Goal: Task Accomplishment & Management: Manage account settings

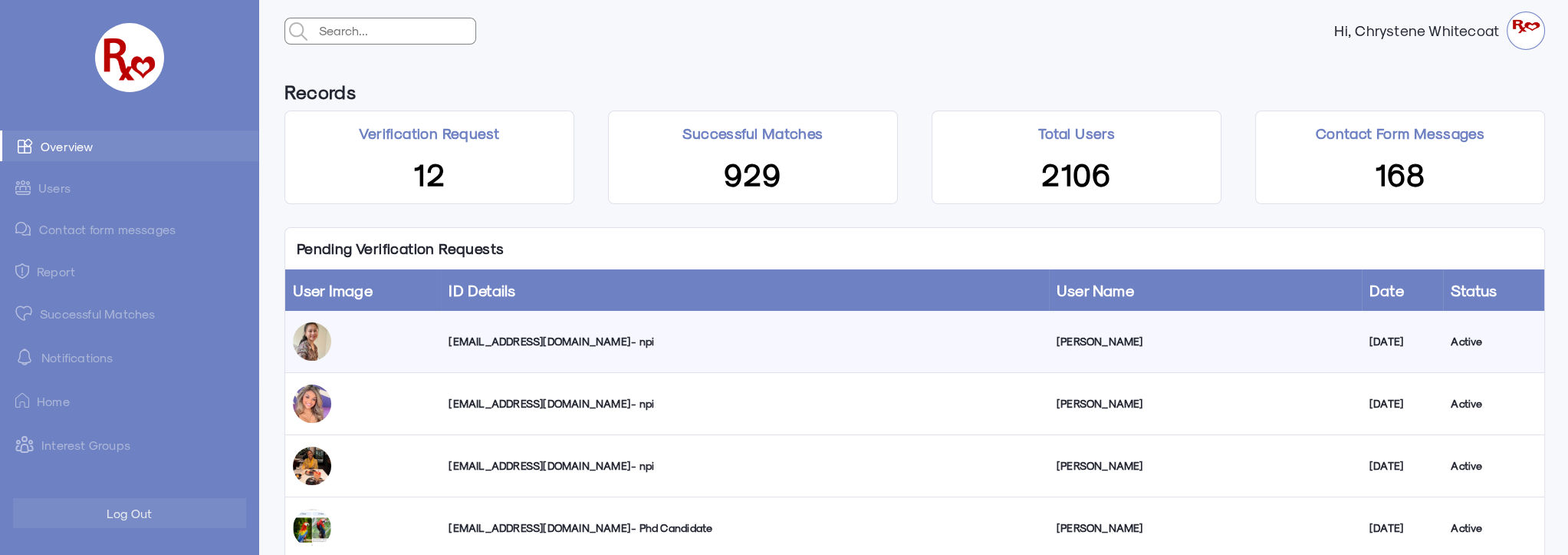
click at [558, 348] on td "[EMAIL_ADDRESS][DOMAIN_NAME] - npi" at bounding box center [744, 342] width 608 height 63
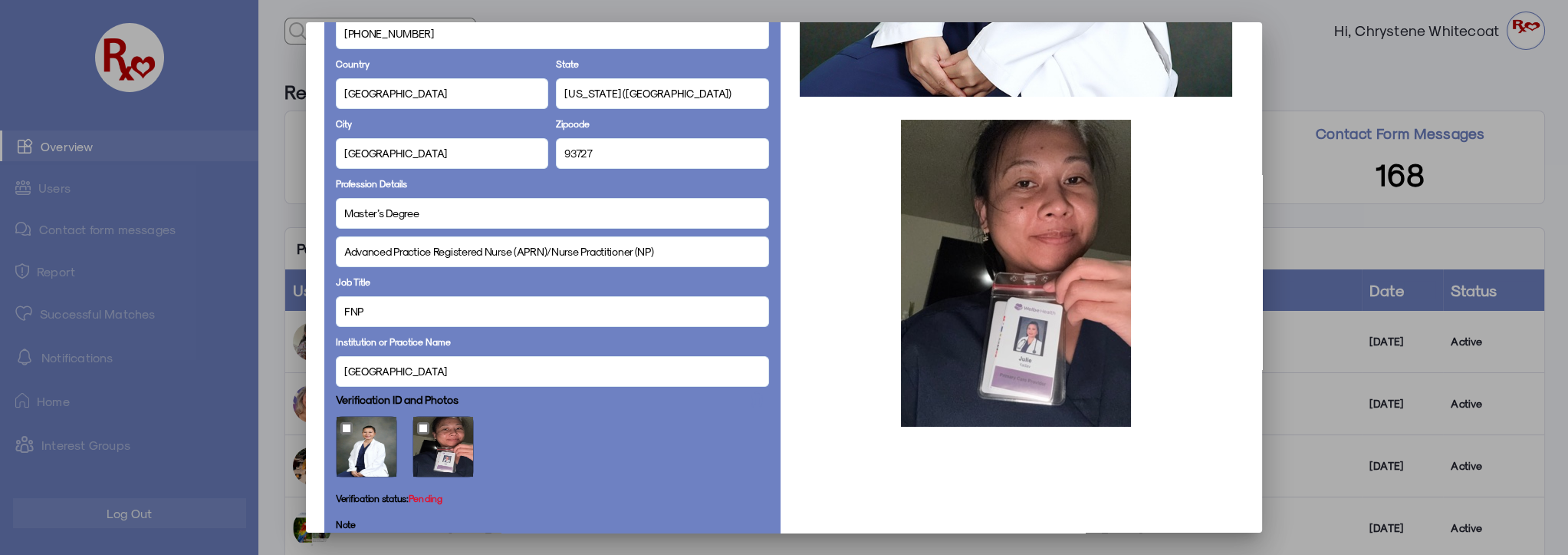
scroll to position [279, 0]
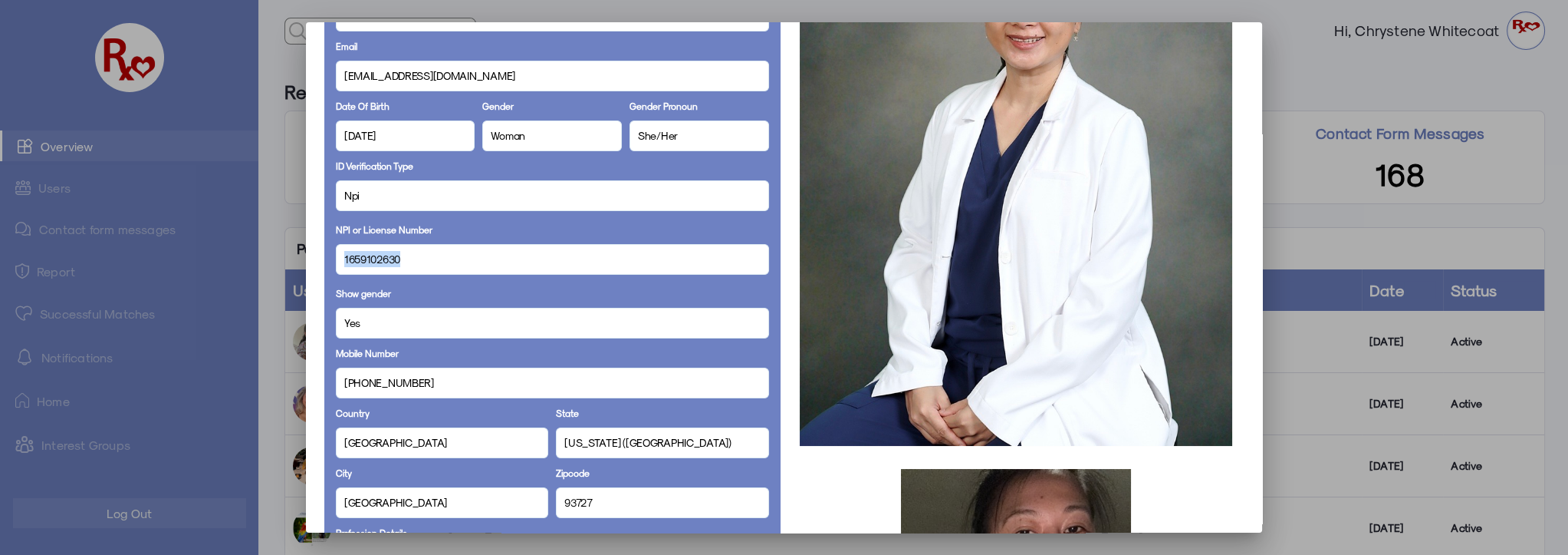
drag, startPoint x: 406, startPoint y: 261, endPoint x: 335, endPoint y: 264, distance: 71.1
click at [335, 264] on div "1659102630" at bounding box center [552, 259] width 434 height 31
copy span "1659102630"
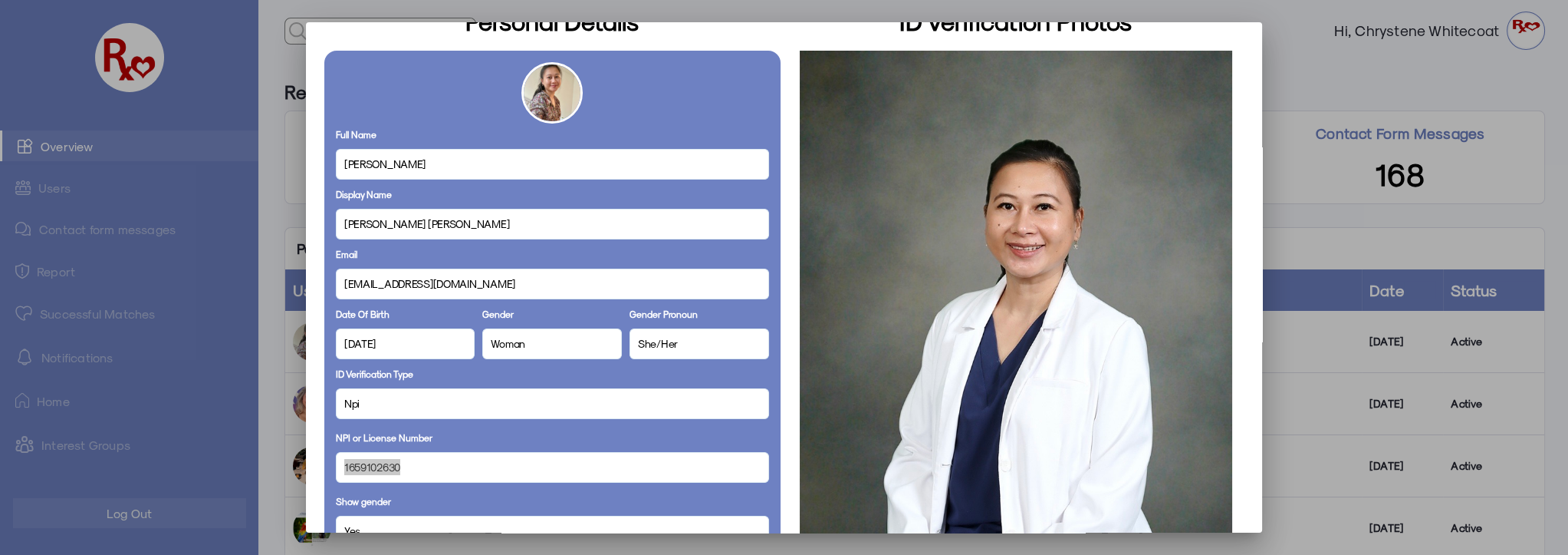
scroll to position [0, 0]
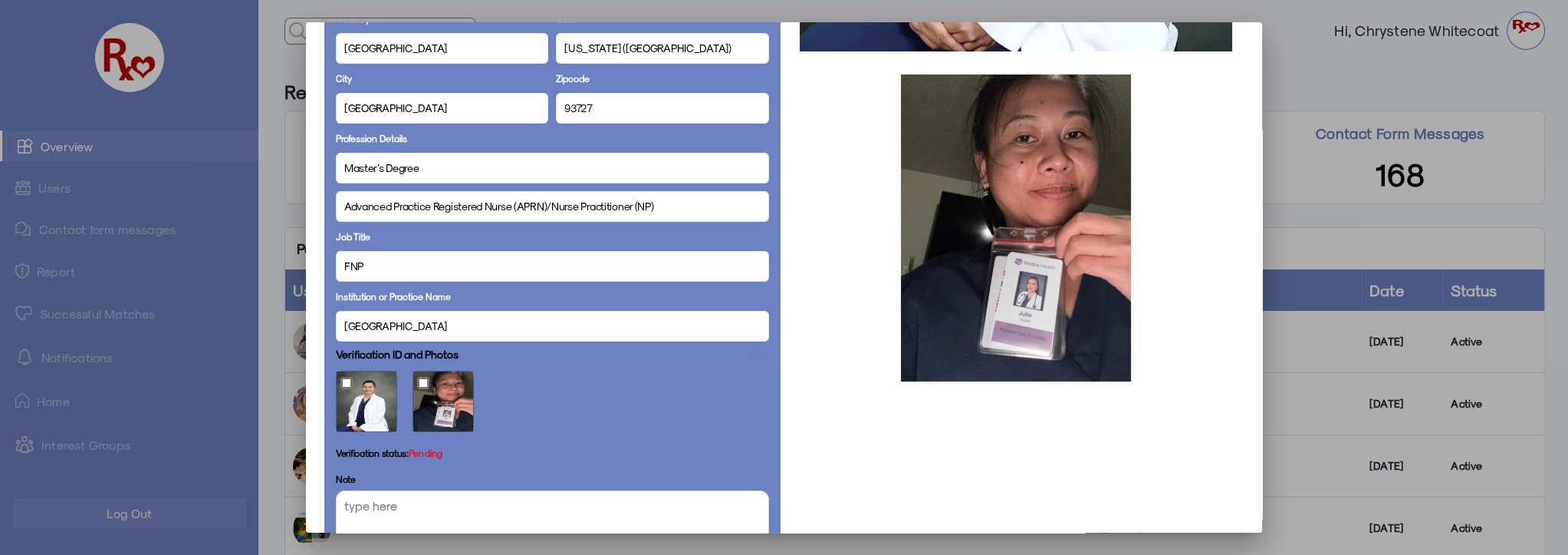
scroll to position [857, 0]
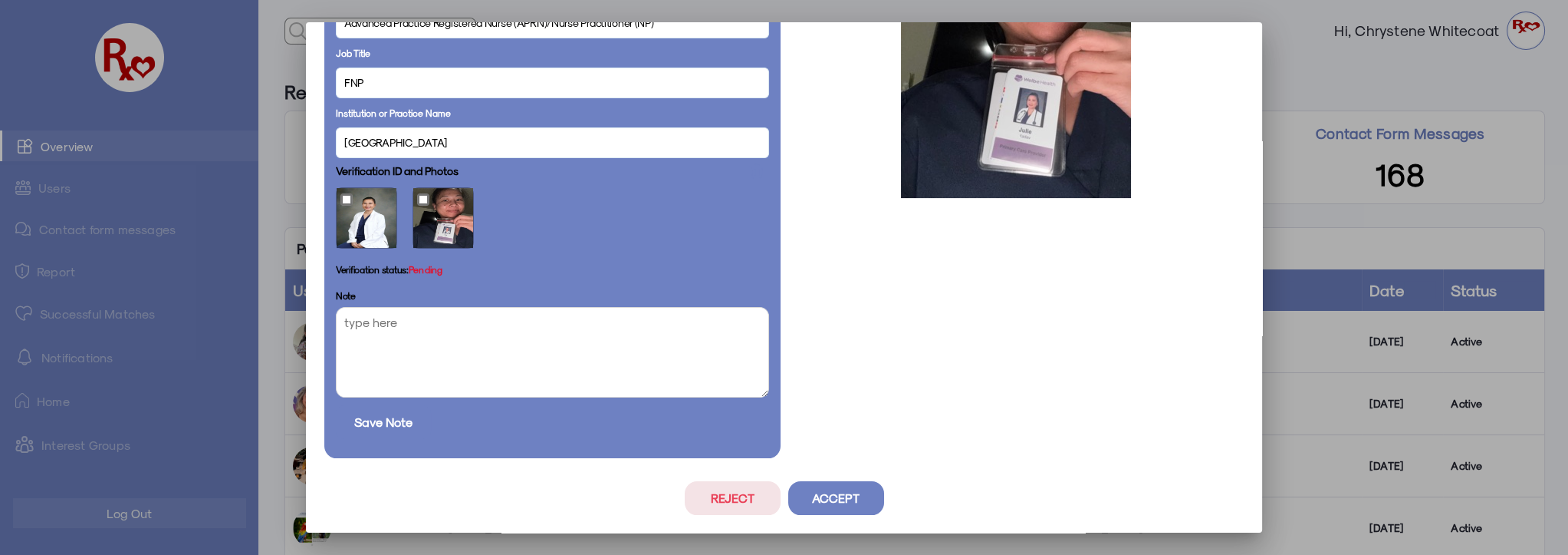
click at [833, 504] on button "Accept" at bounding box center [835, 498] width 96 height 34
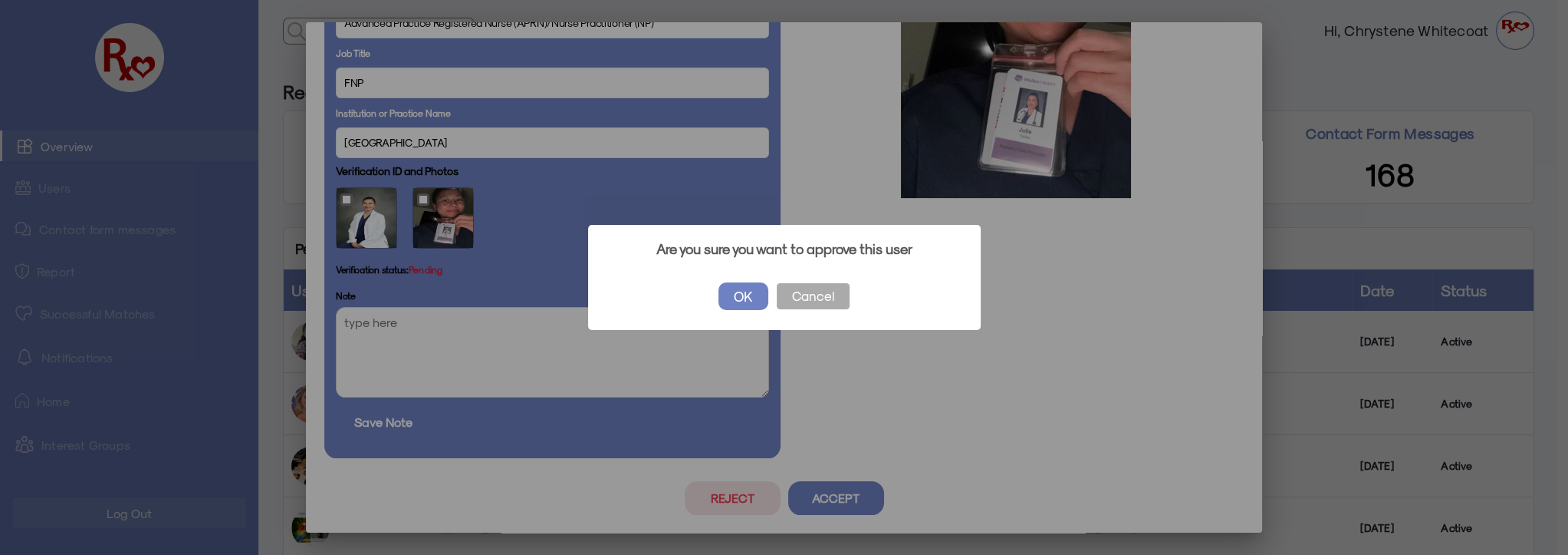
click at [744, 288] on button "OK" at bounding box center [743, 296] width 50 height 28
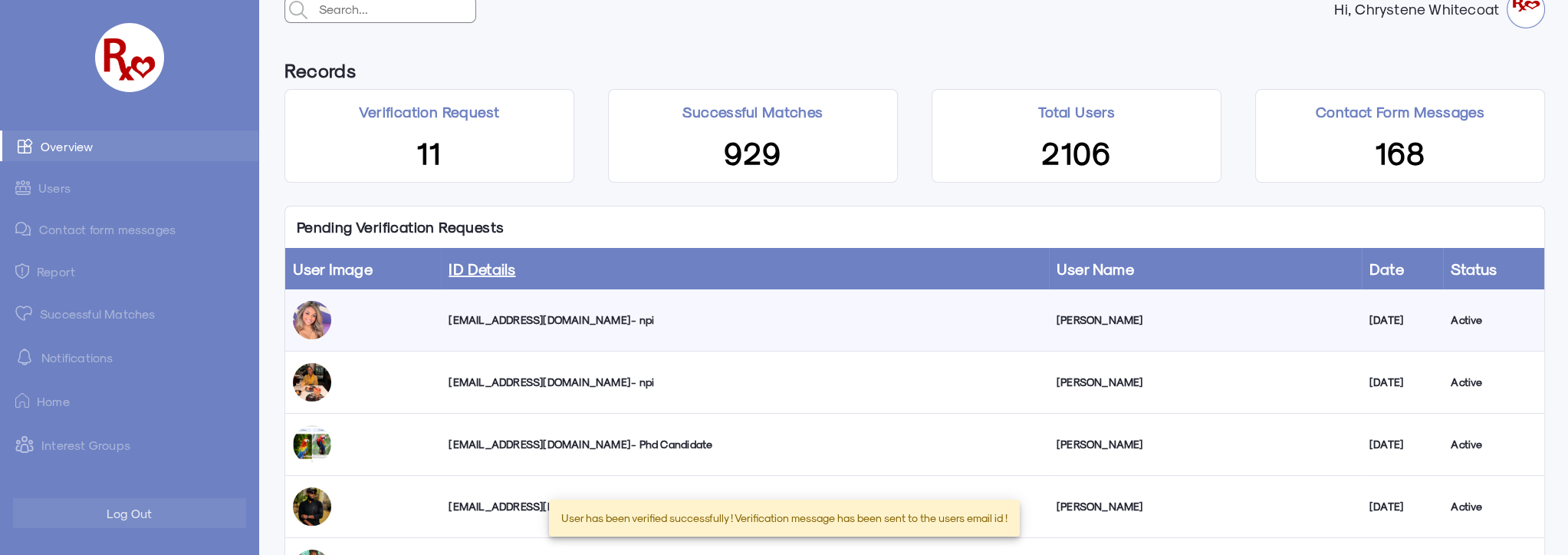
scroll to position [0, 0]
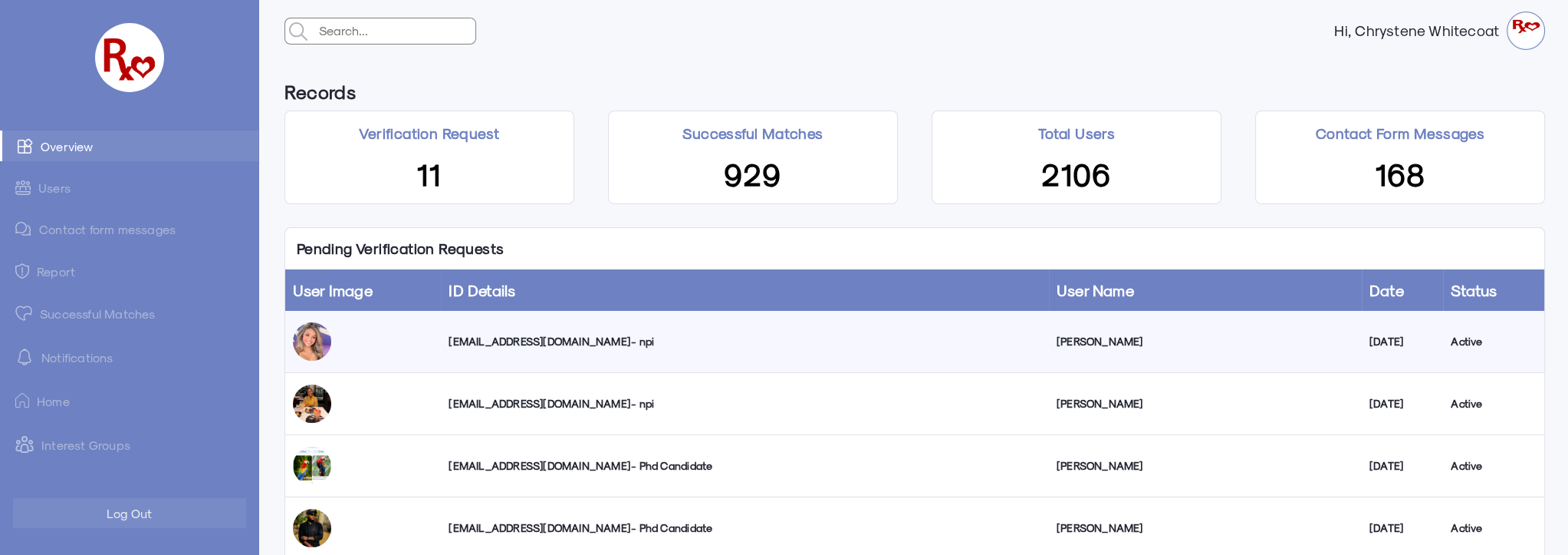
click at [506, 340] on div "[EMAIL_ADDRESS][DOMAIN_NAME] - npi" at bounding box center [744, 341] width 592 height 15
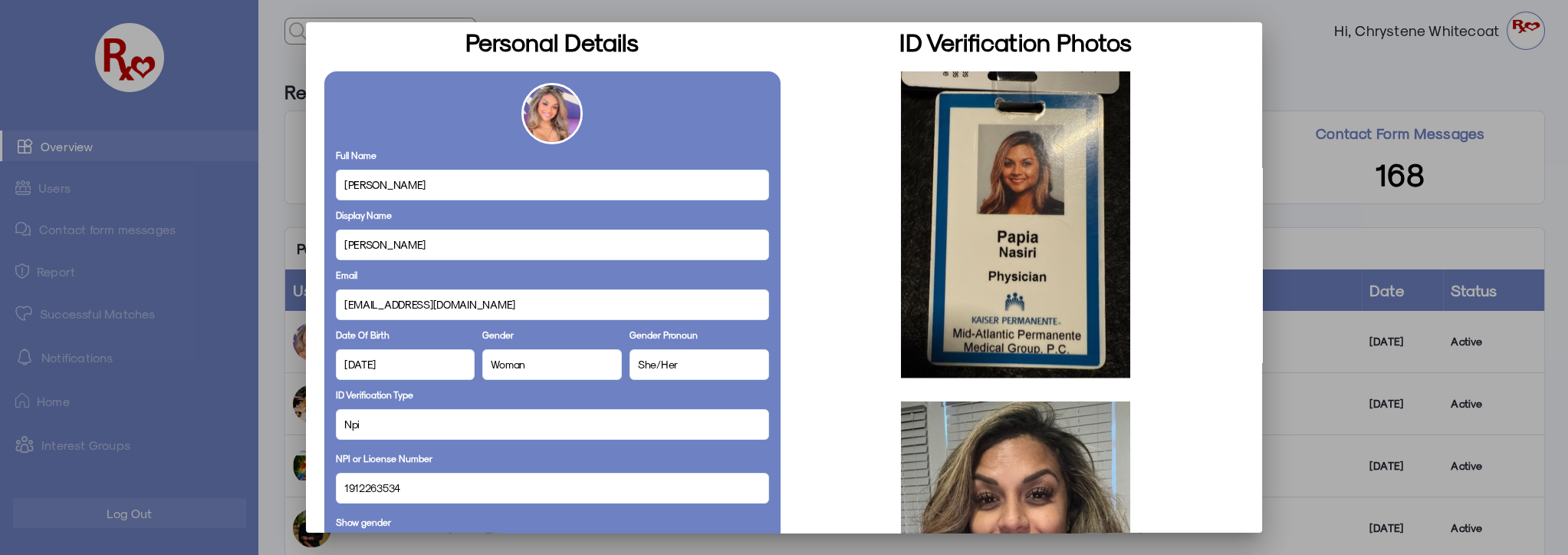
scroll to position [139, 0]
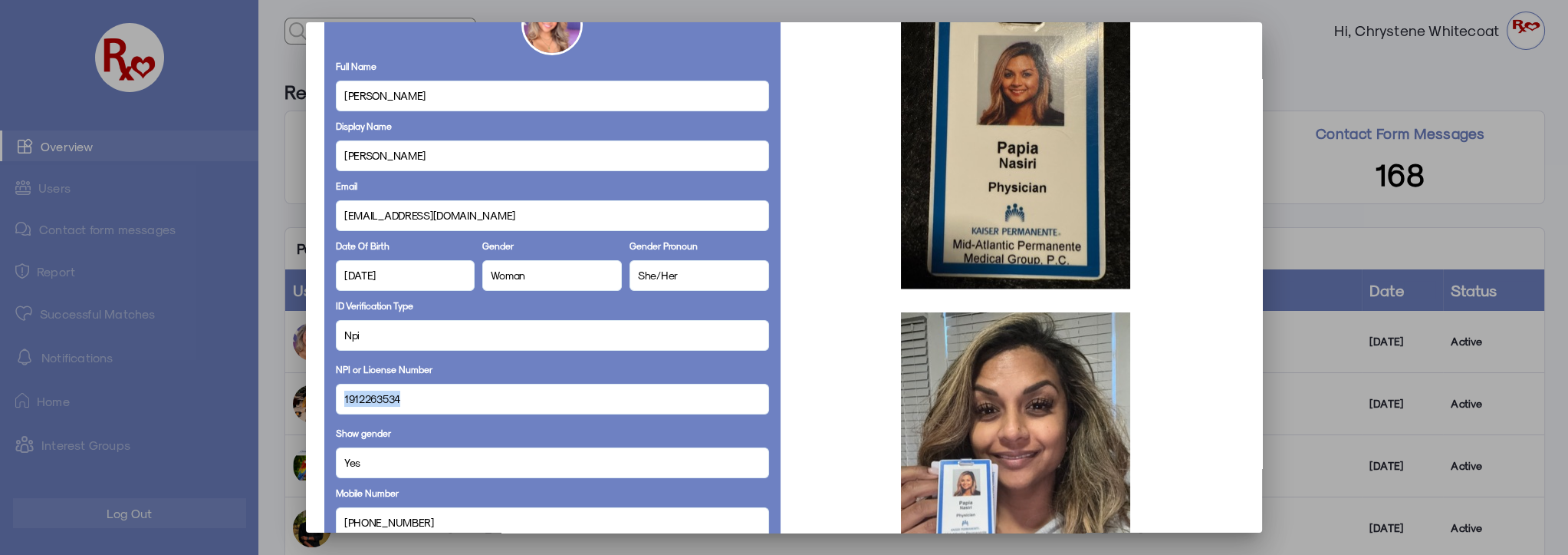
drag, startPoint x: 399, startPoint y: 401, endPoint x: 321, endPoint y: 404, distance: 78.1
copy span "1912263534"
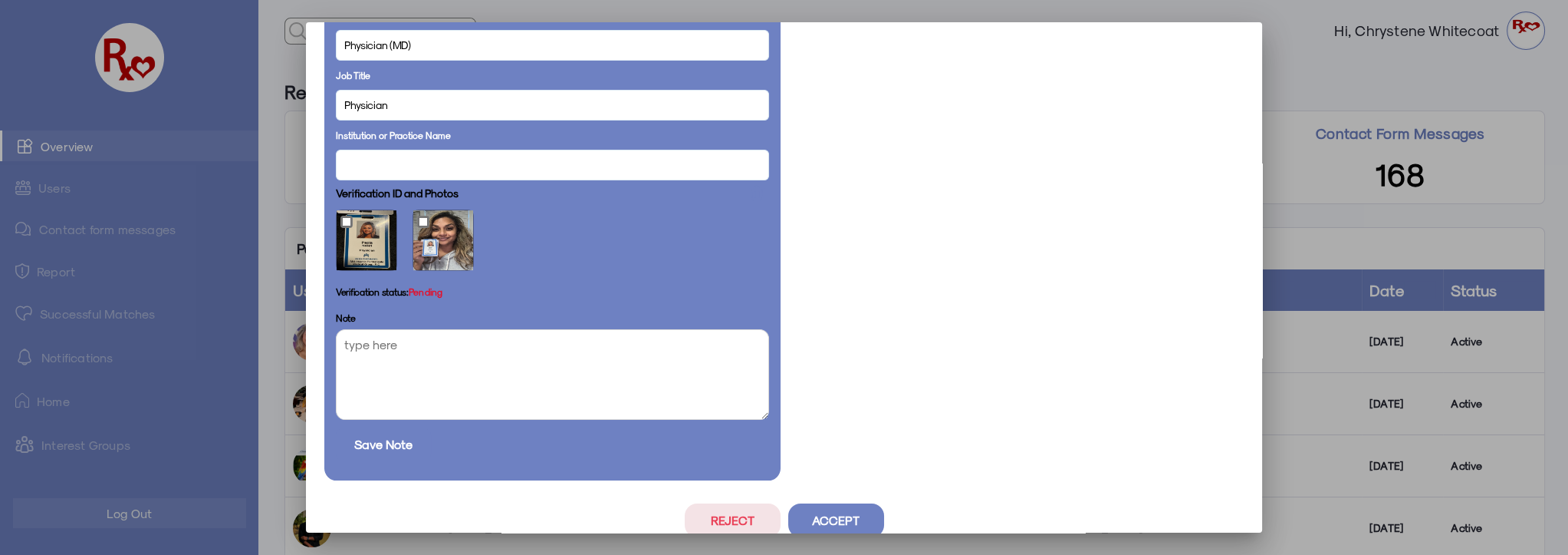
scroll to position [857, 0]
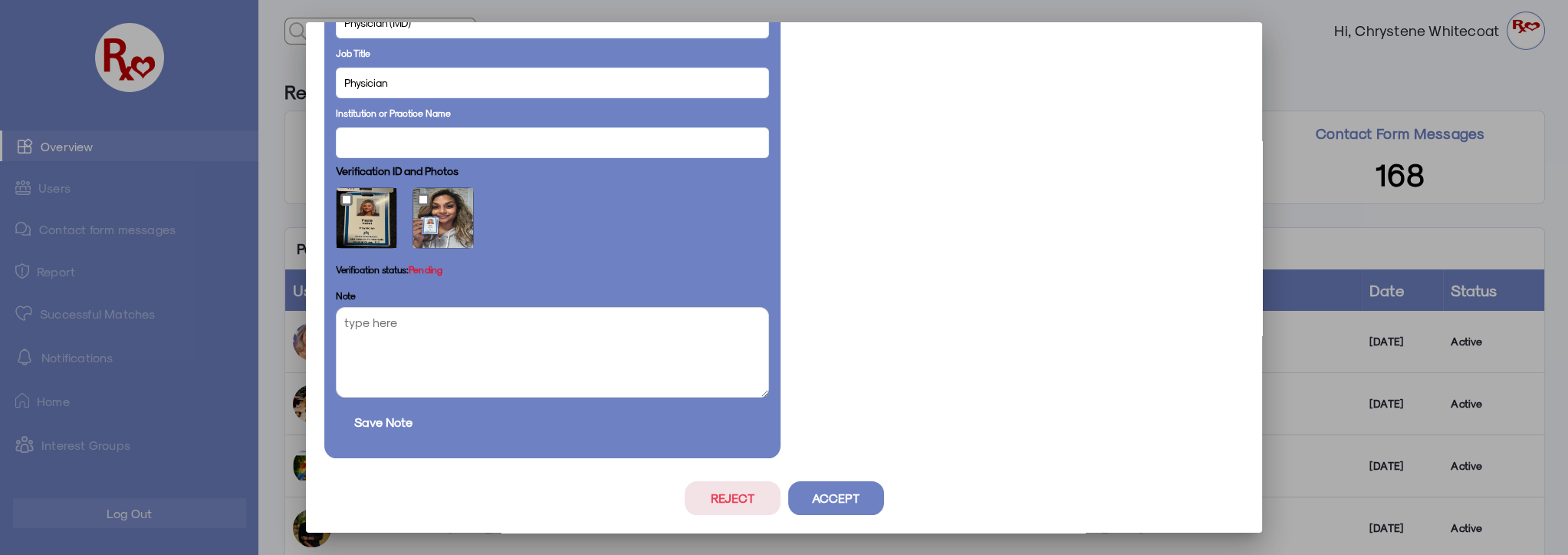
click at [840, 501] on button "Accept" at bounding box center [835, 498] width 96 height 34
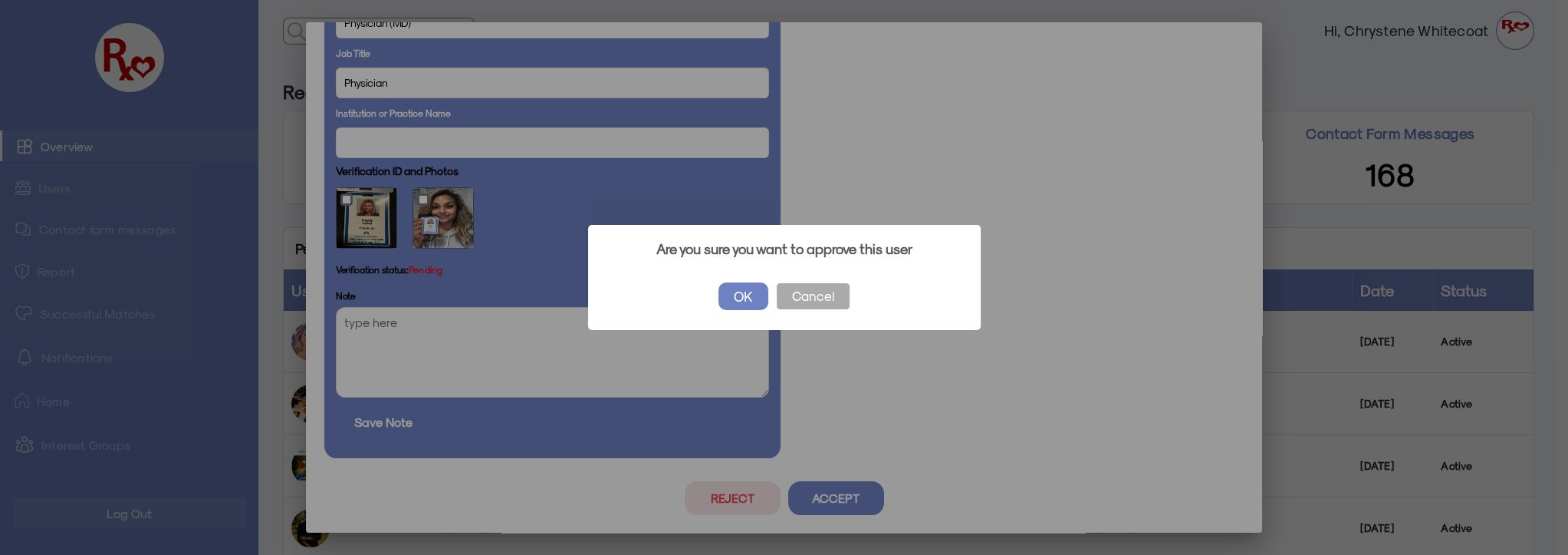
click at [733, 288] on button "OK" at bounding box center [743, 296] width 50 height 28
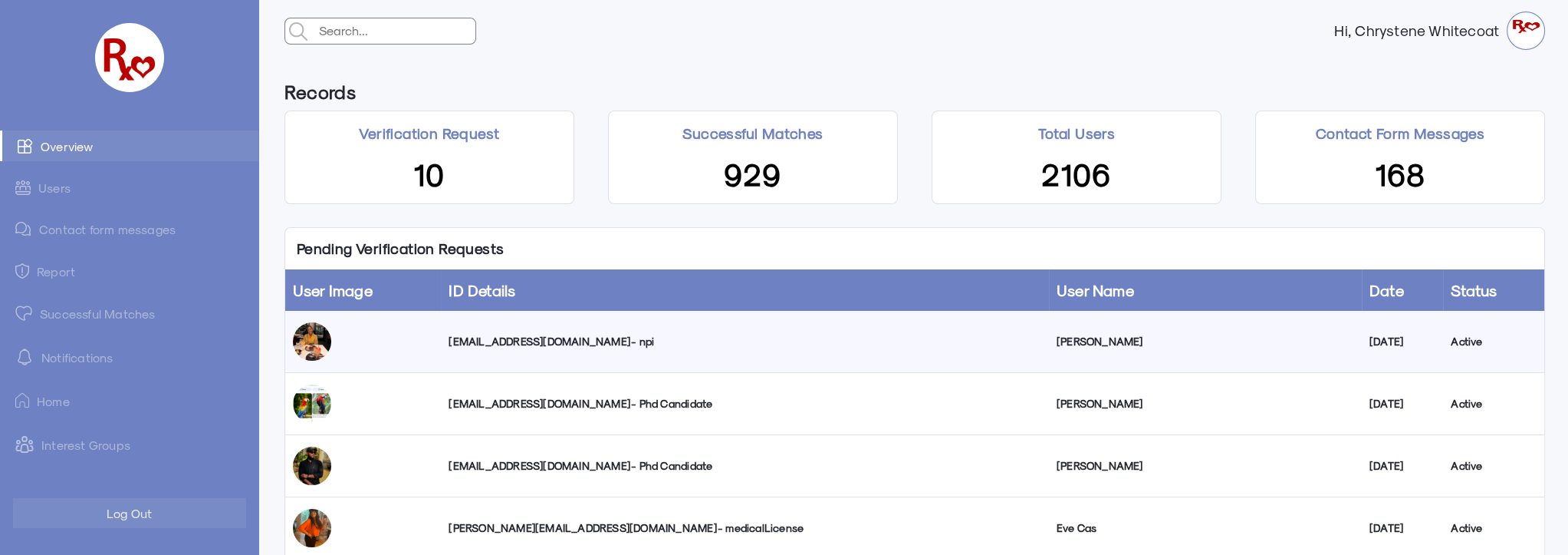
click at [122, 311] on link "Successful Matches" at bounding box center [129, 313] width 259 height 31
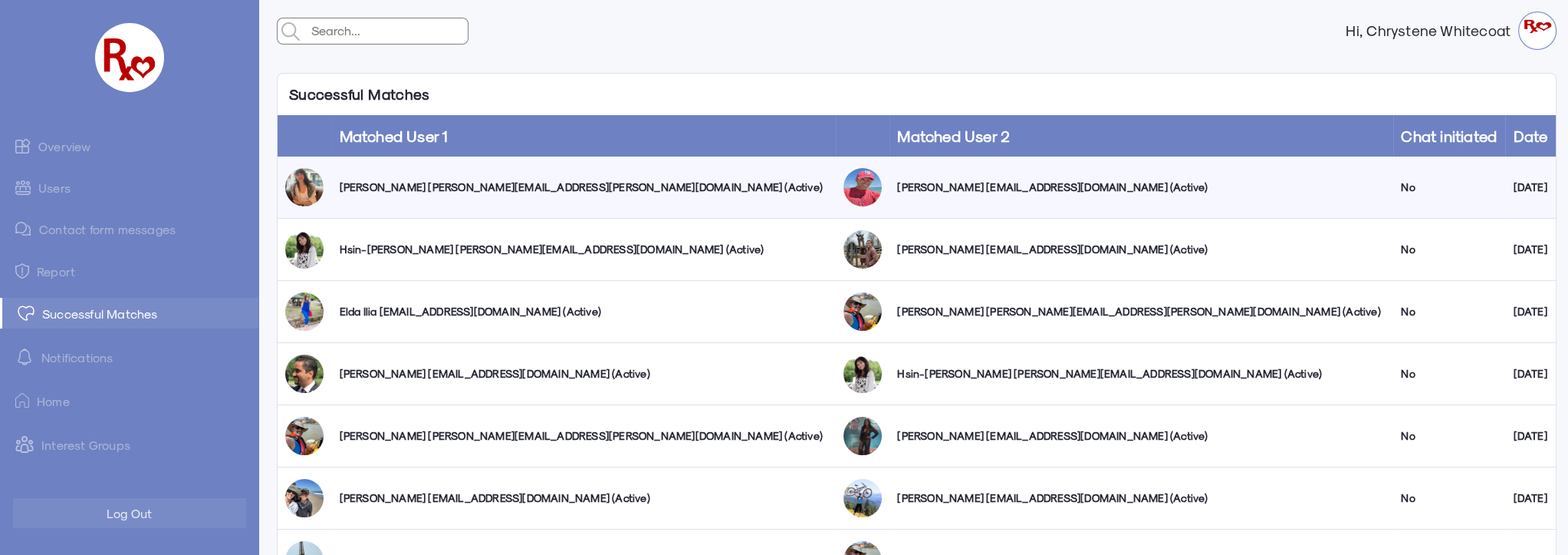
click at [76, 147] on link "Overview" at bounding box center [129, 146] width 259 height 31
